Goal: Navigation & Orientation: Understand site structure

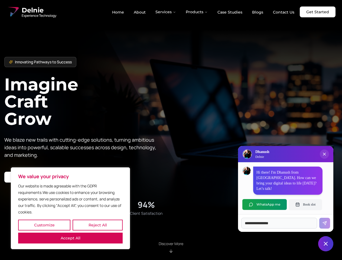
click at [44, 225] on button "Customize" at bounding box center [44, 225] width 52 height 11
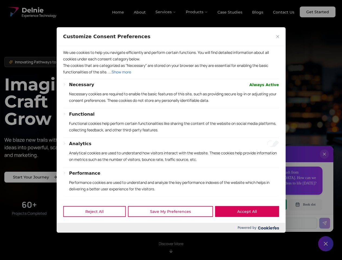
click at [70, 238] on div at bounding box center [171, 130] width 342 height 260
click at [171, 130] on p "Functional cookies help perform certain functionalities like sharing the conten…" at bounding box center [174, 126] width 210 height 13
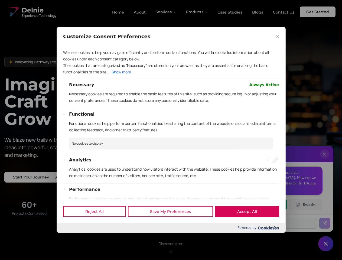
click at [166, 12] on div at bounding box center [171, 130] width 342 height 260
click at [197, 12] on div at bounding box center [171, 130] width 342 height 260
click at [324, 159] on div at bounding box center [171, 130] width 342 height 260
click at [265, 204] on div "Reject All Save My Preferences Accept All" at bounding box center [171, 211] width 229 height 23
click at [305, 204] on div at bounding box center [171, 130] width 342 height 260
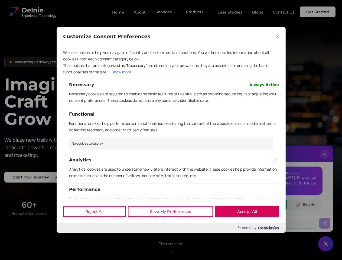
click at [326, 244] on div at bounding box center [171, 130] width 342 height 260
